Goal: Register for event/course

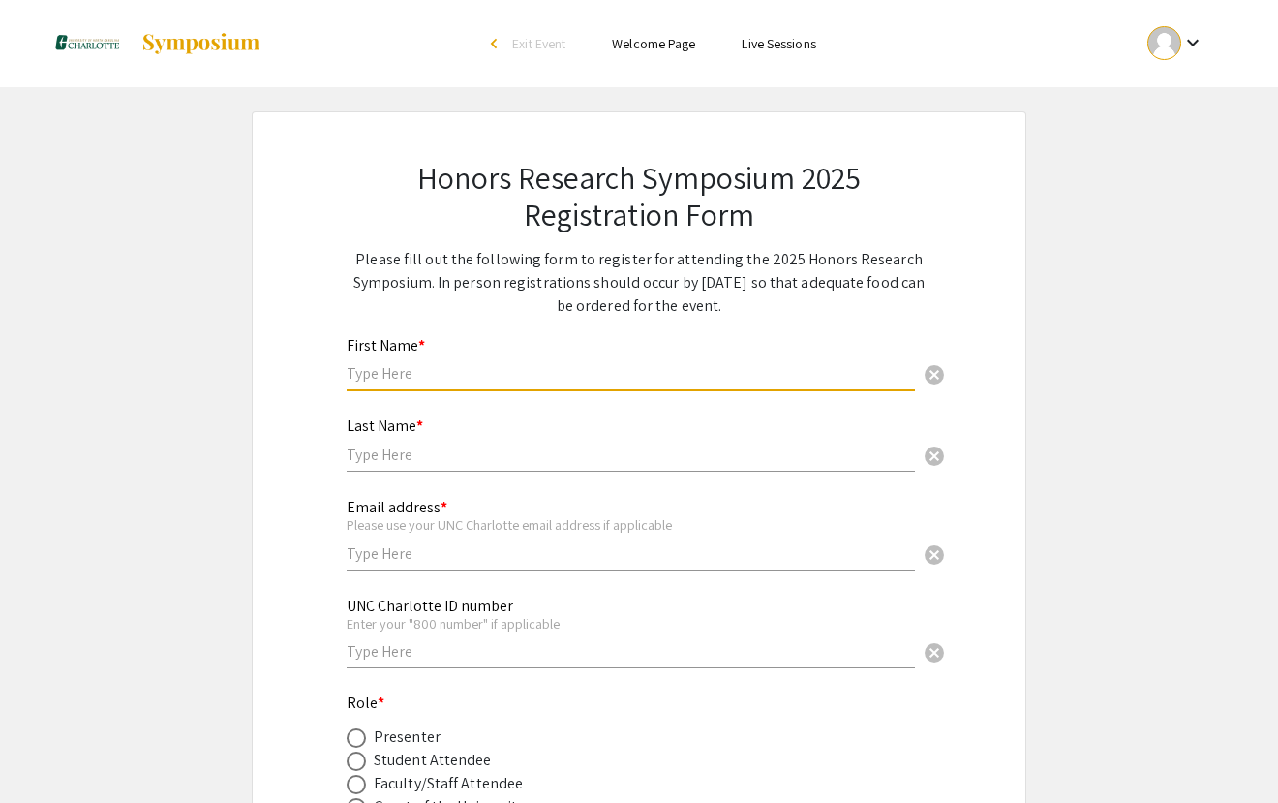
click at [411, 373] on input "text" at bounding box center [631, 373] width 568 height 20
type input "[PERSON_NAME]"
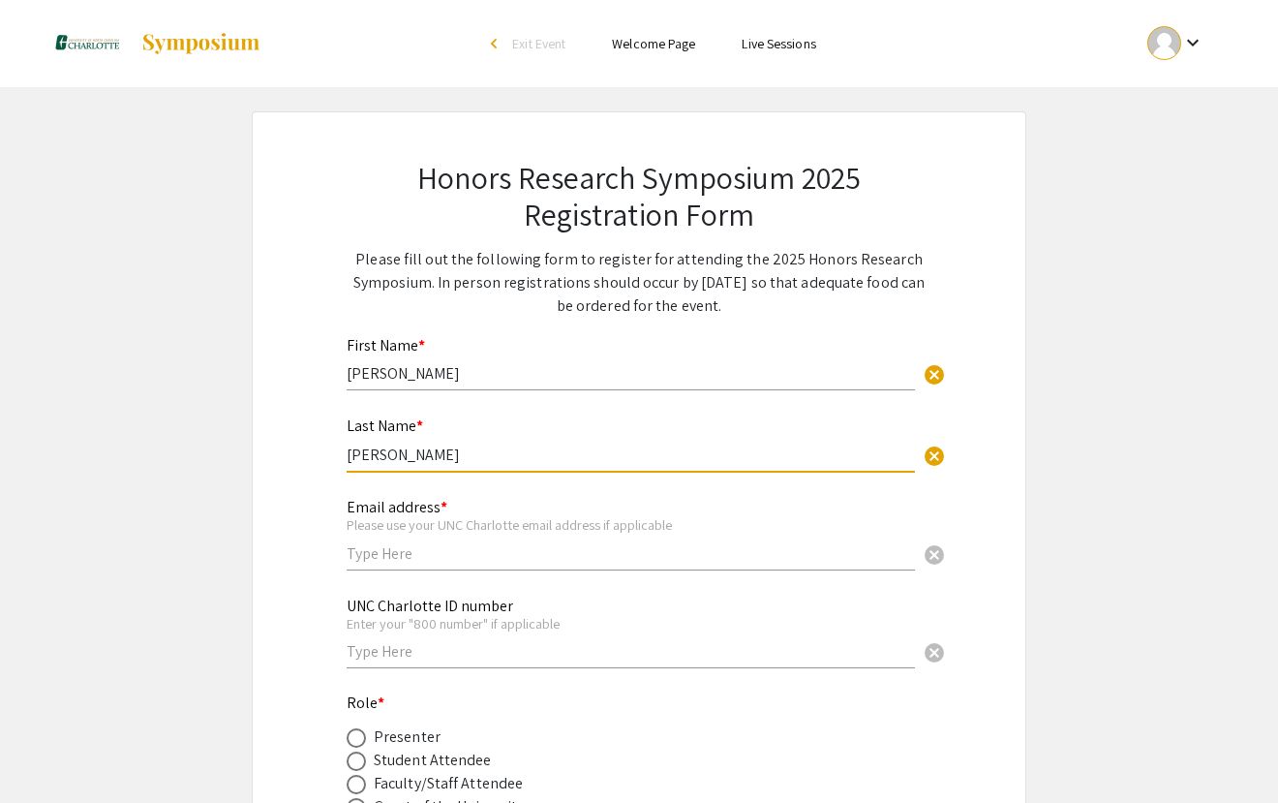
type input "[PERSON_NAME]"
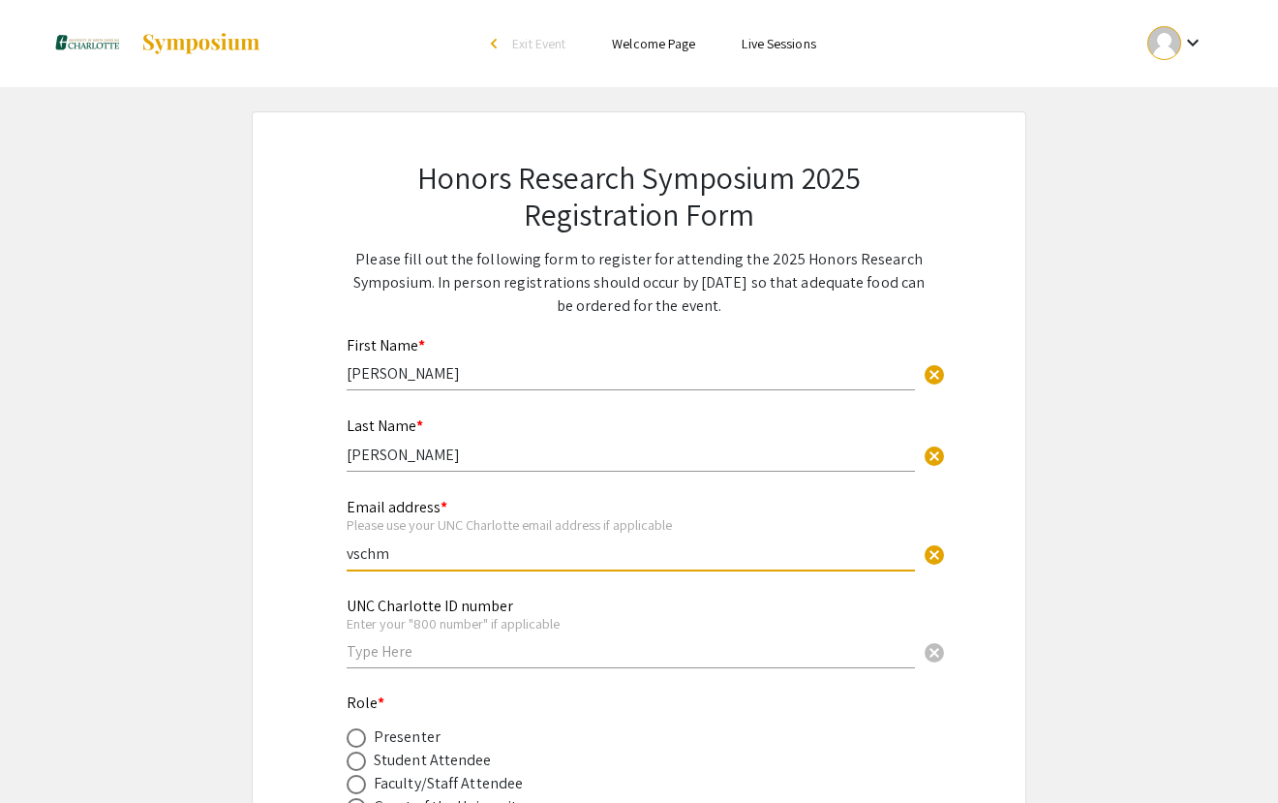
type input "[EMAIL_ADDRESS][DOMAIN_NAME]"
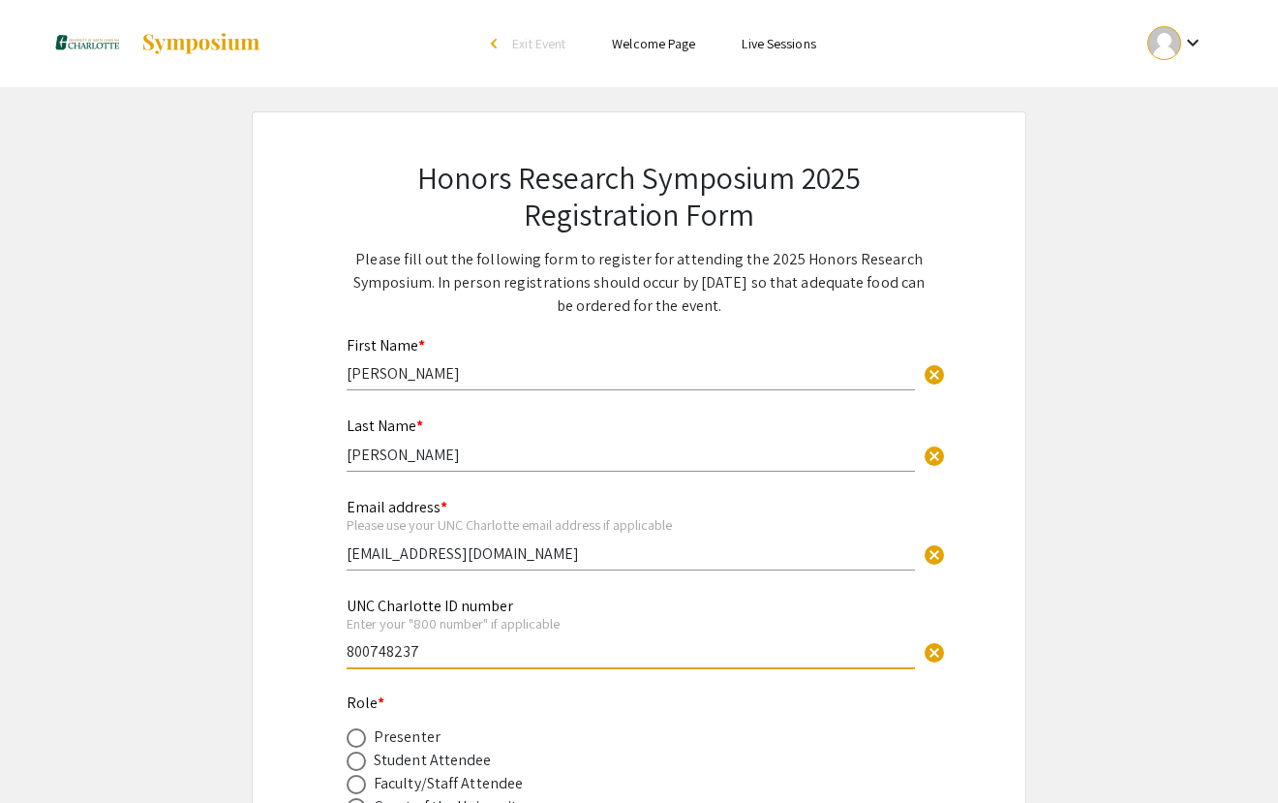
type input "800748237"
click at [552, 750] on div "Student Attendee" at bounding box center [624, 760] width 554 height 23
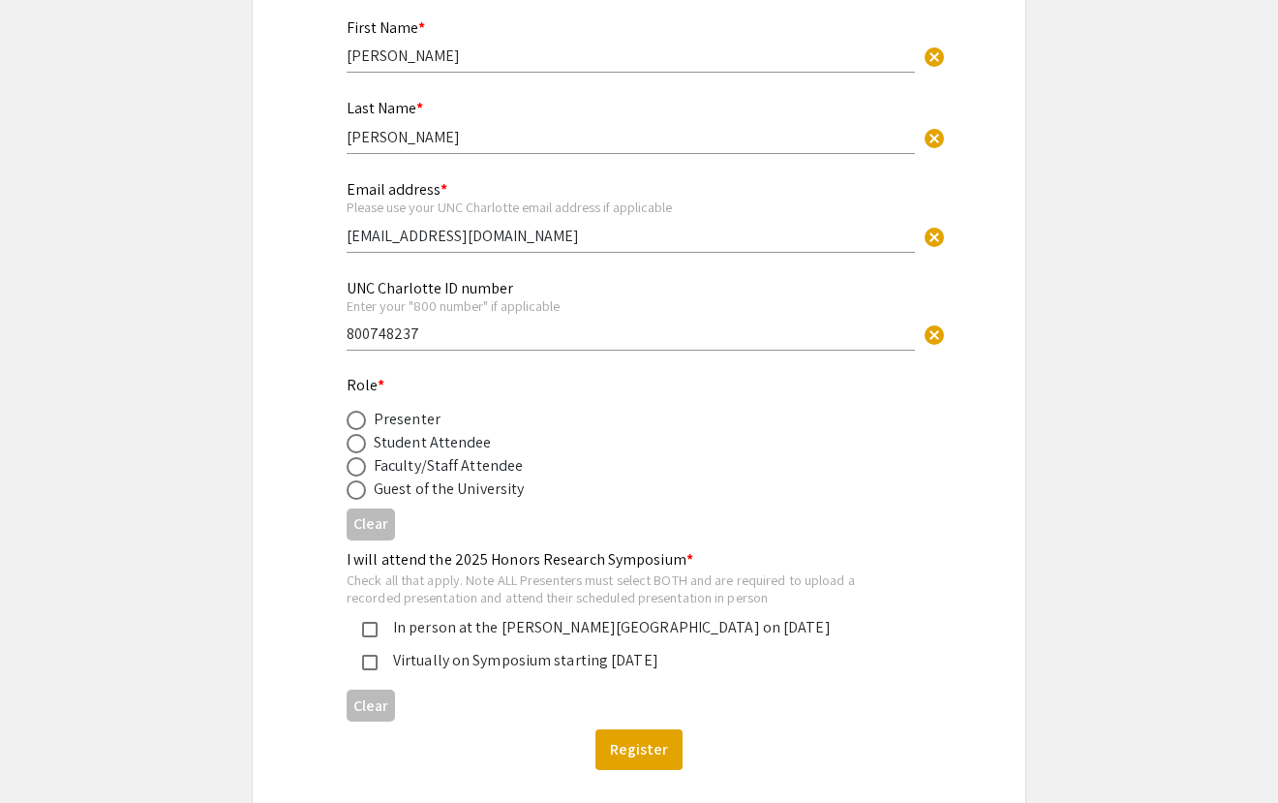
scroll to position [319, 0]
click at [356, 465] on span at bounding box center [356, 465] width 19 height 19
click at [356, 465] on input "radio" at bounding box center [356, 465] width 19 height 19
radio input "true"
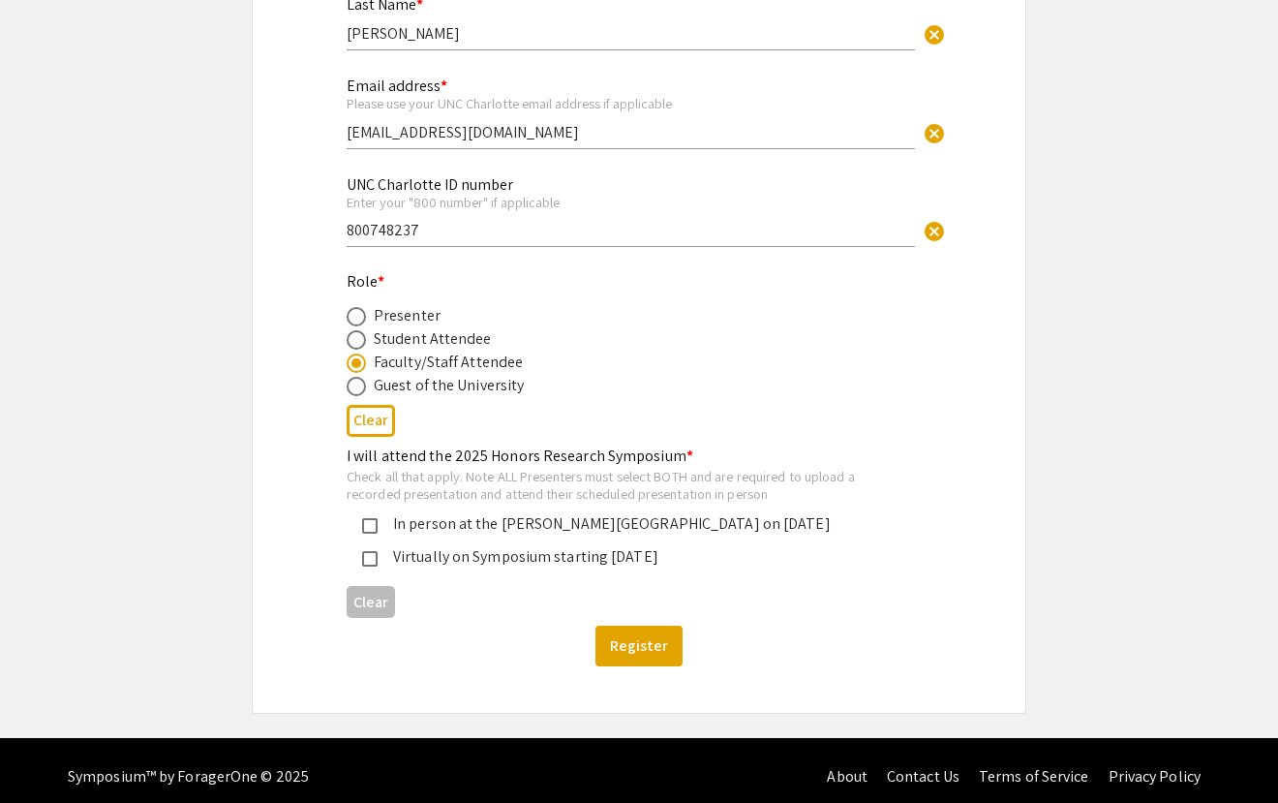
scroll to position [434, 0]
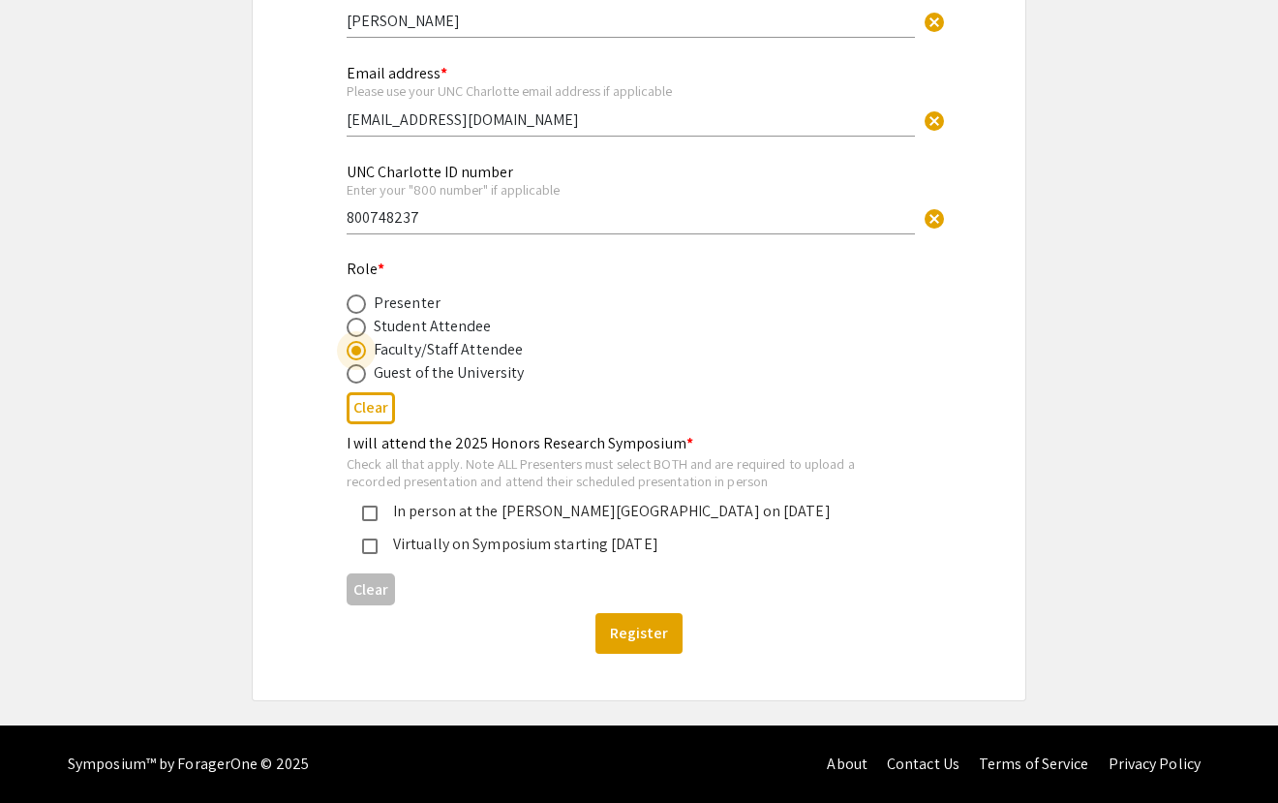
click at [366, 517] on mat-pseudo-checkbox at bounding box center [369, 512] width 15 height 15
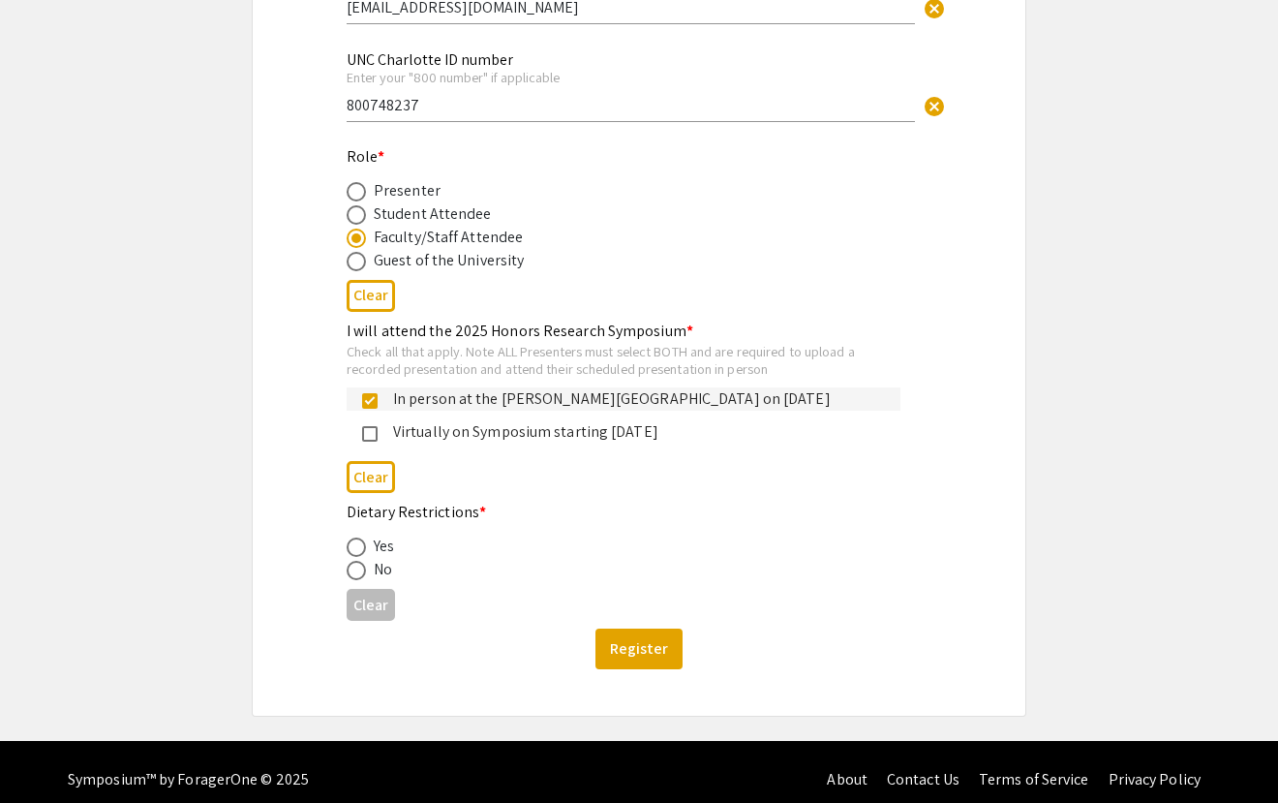
scroll to position [562, 0]
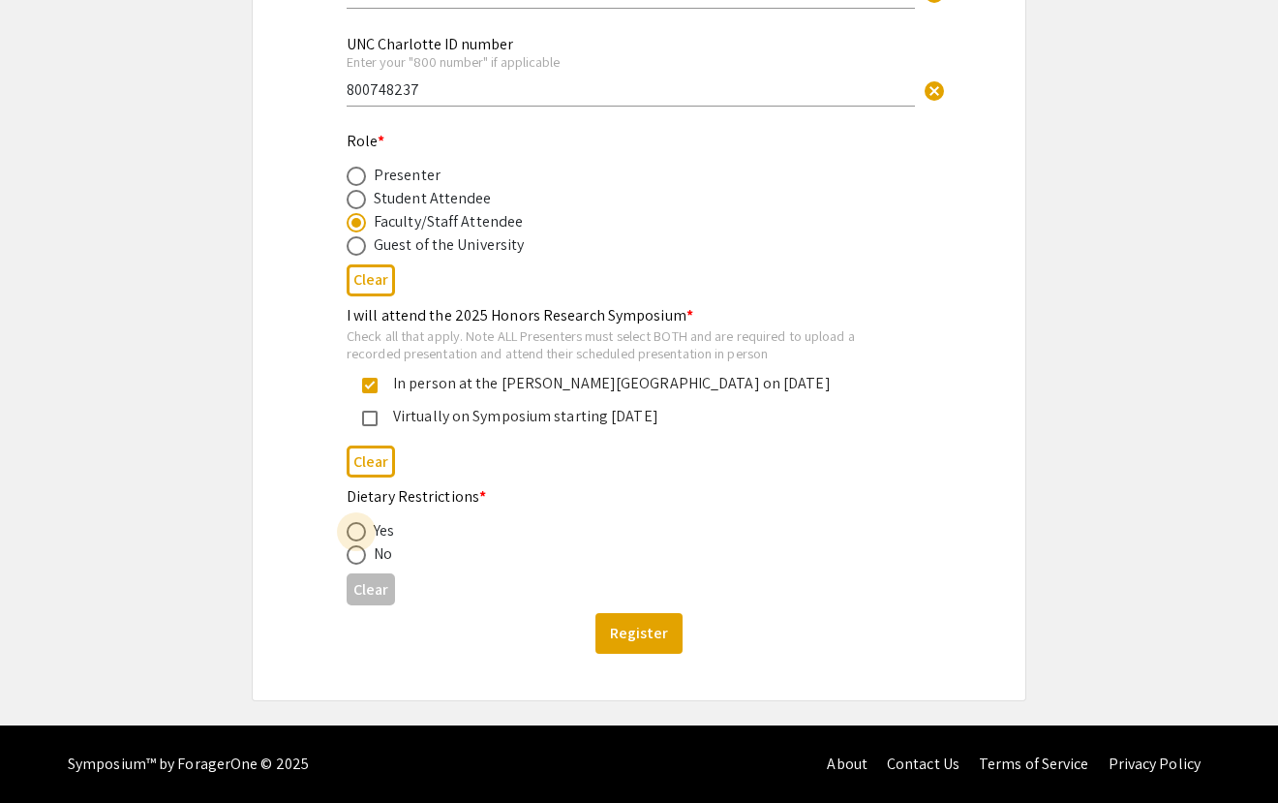
click at [359, 530] on span at bounding box center [356, 531] width 19 height 19
click at [359, 530] on input "radio" at bounding box center [356, 531] width 19 height 19
radio input "true"
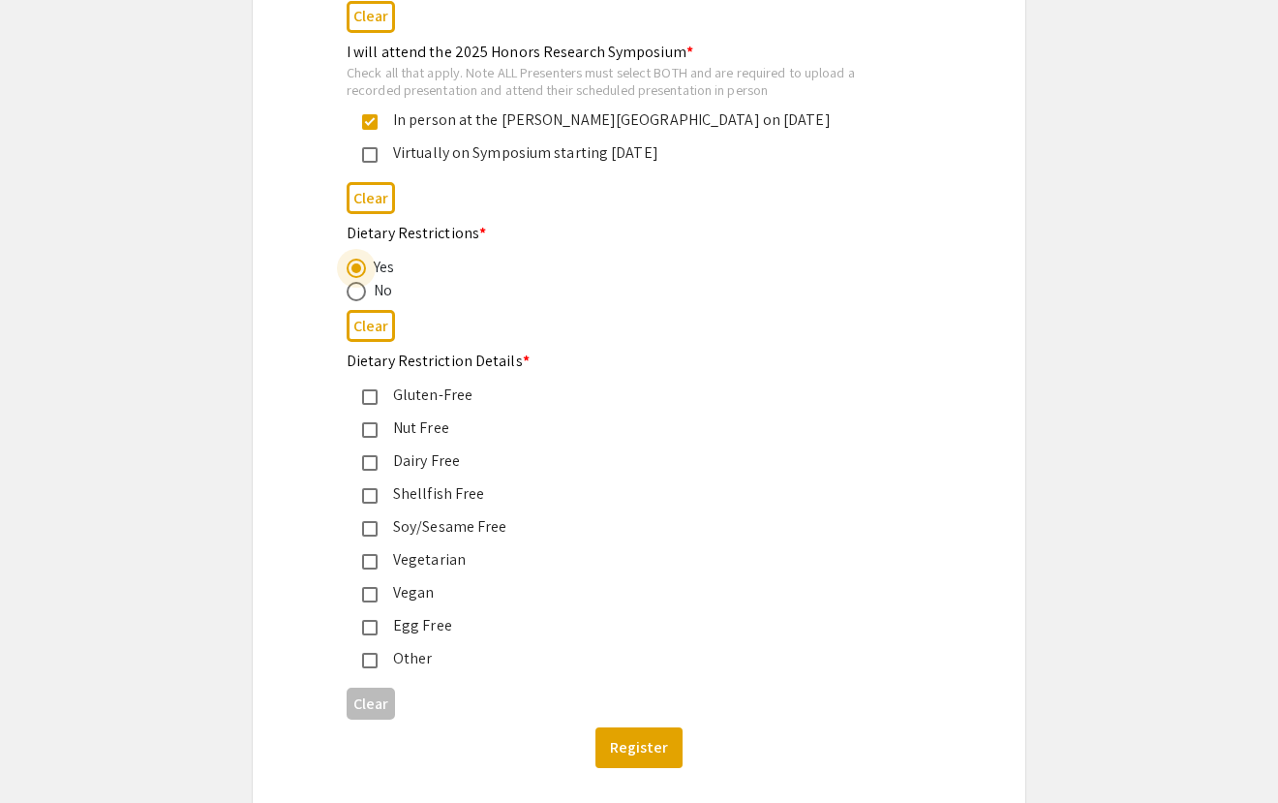
scroll to position [875, 0]
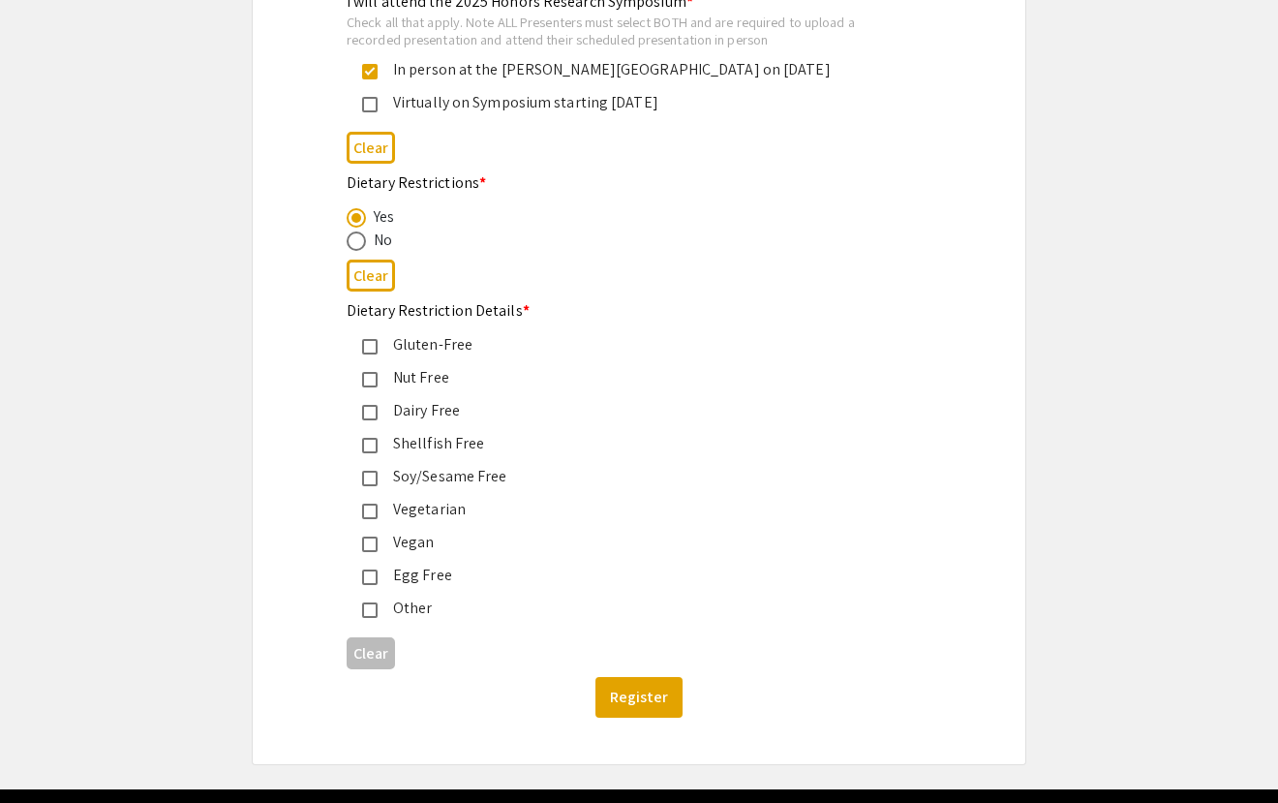
click at [379, 506] on div "Vegetarian" at bounding box center [631, 509] width 507 height 23
click at [626, 693] on button "Register" at bounding box center [639, 697] width 87 height 41
